Goal: Find specific page/section: Find specific page/section

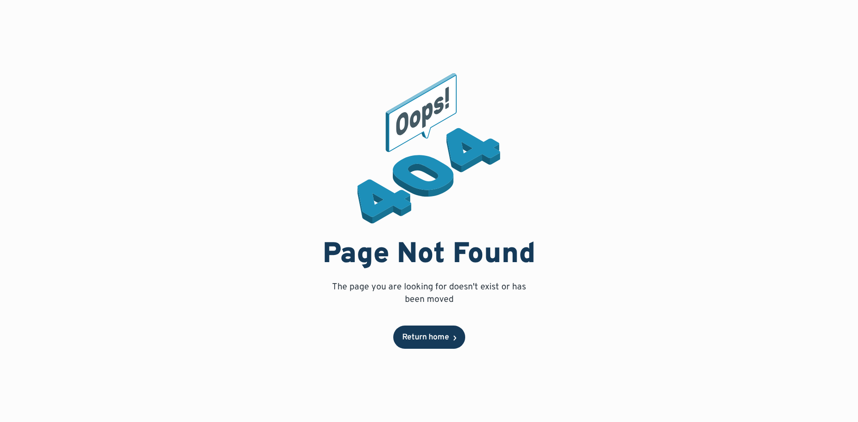
drag, startPoint x: 435, startPoint y: 335, endPoint x: 428, endPoint y: 331, distance: 7.8
click at [434, 335] on div "Return home" at bounding box center [425, 338] width 47 height 8
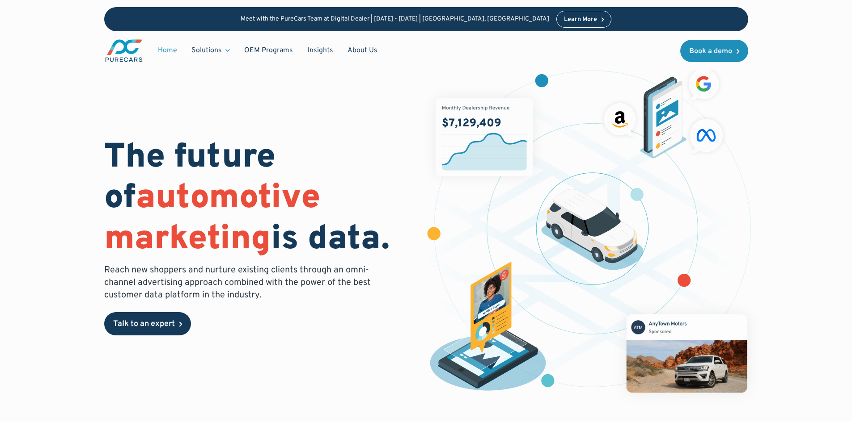
click at [169, 322] on div "Talk to an expert" at bounding box center [144, 325] width 62 height 8
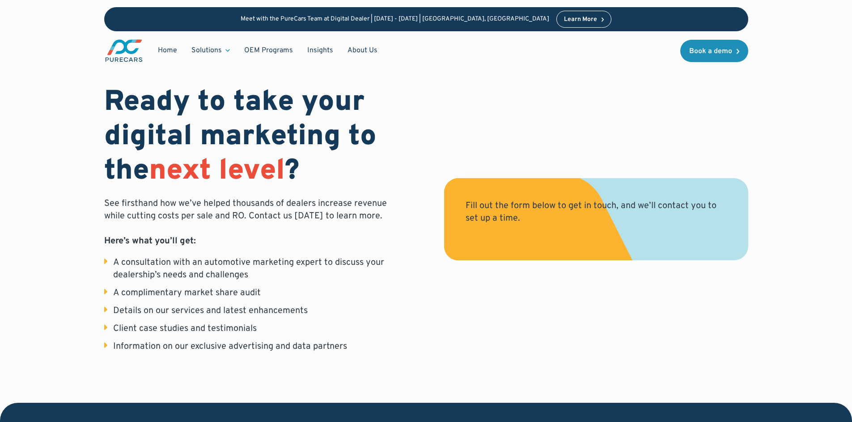
click at [166, 317] on div "Details on our services and latest enhancements" at bounding box center [210, 311] width 194 height 13
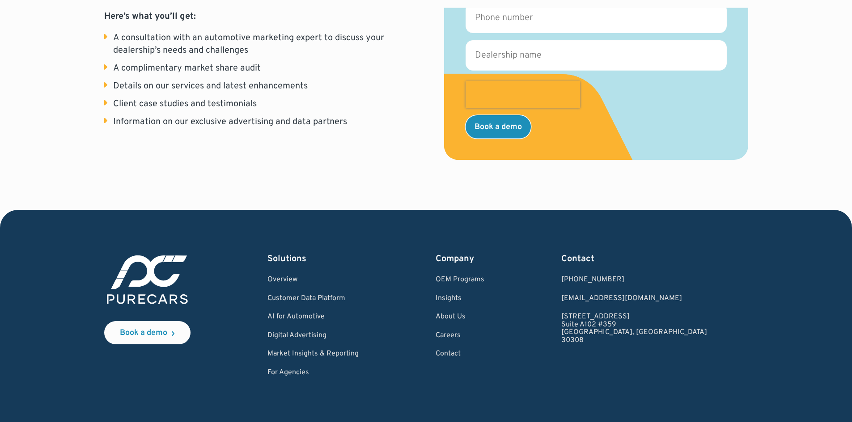
scroll to position [310, 0]
